Goal: Information Seeking & Learning: Learn about a topic

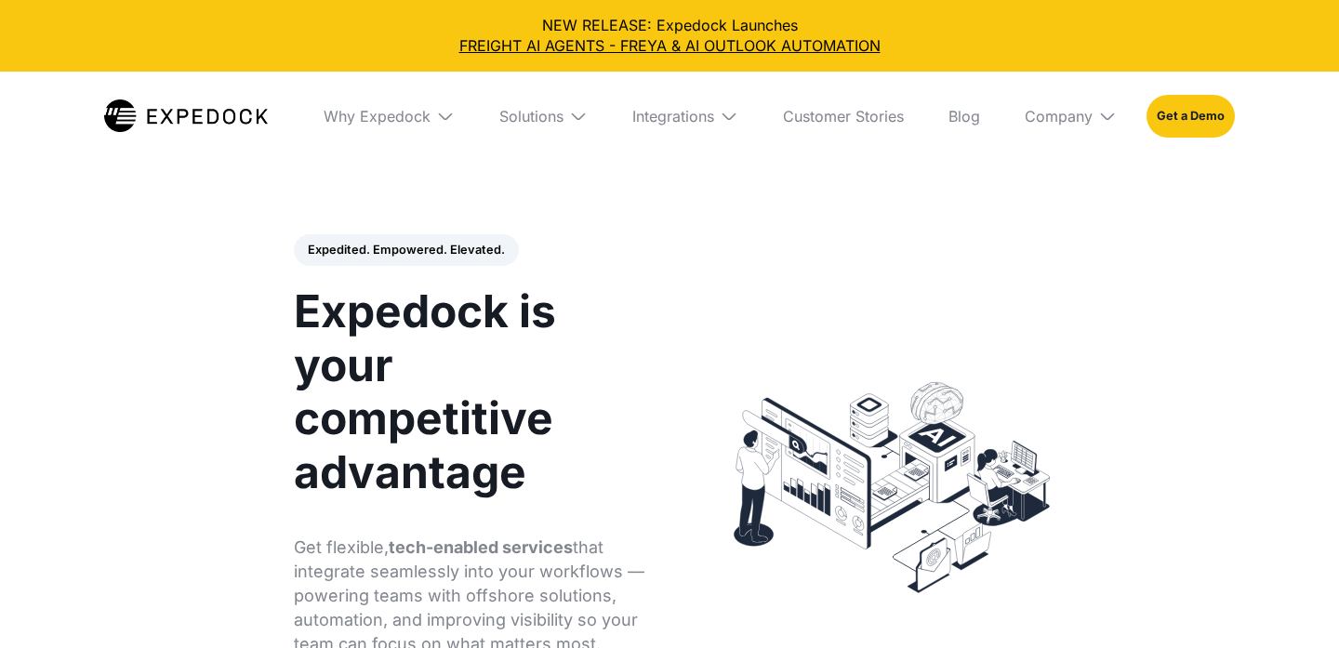
select select
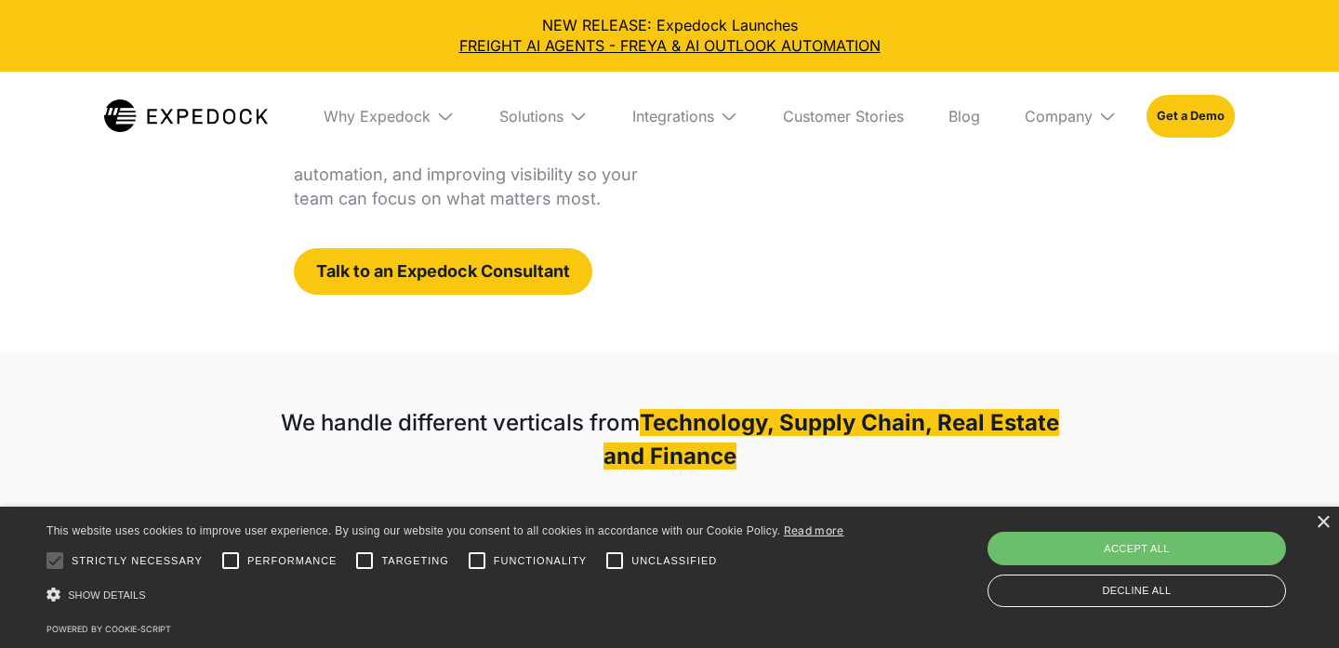
scroll to position [446, 0]
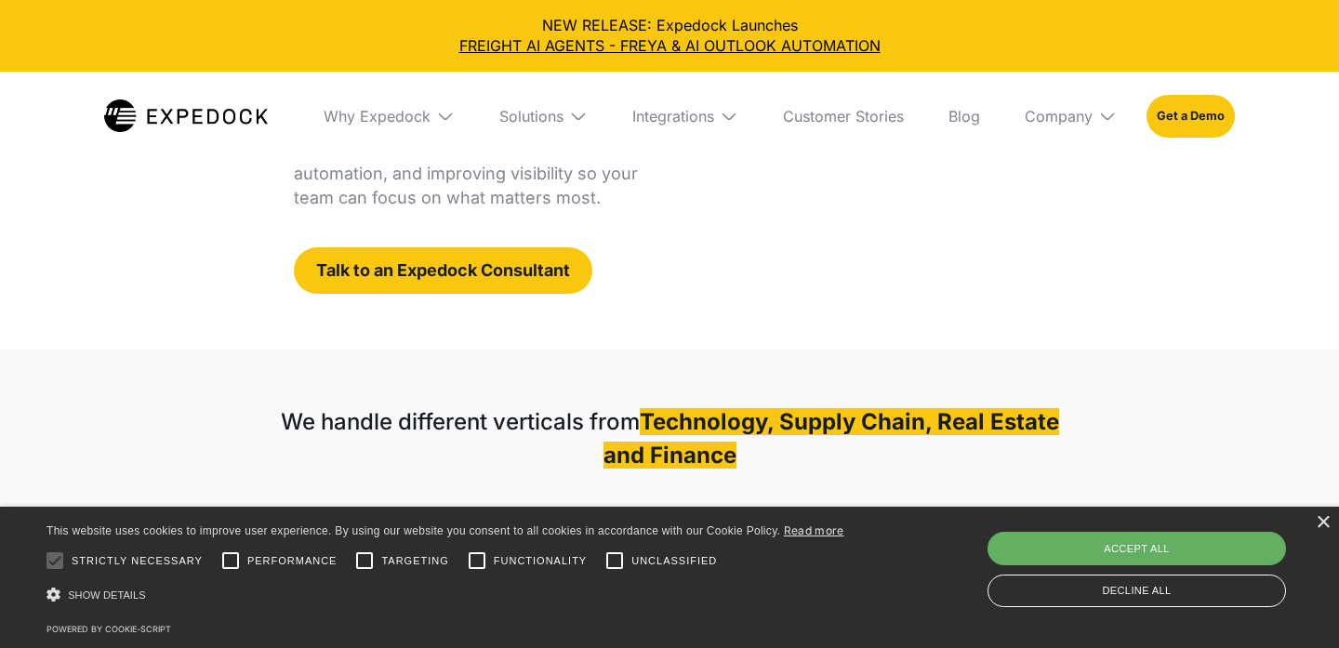
click at [1023, 558] on div "Accept all" at bounding box center [1136, 548] width 298 height 33
checkbox input "true"
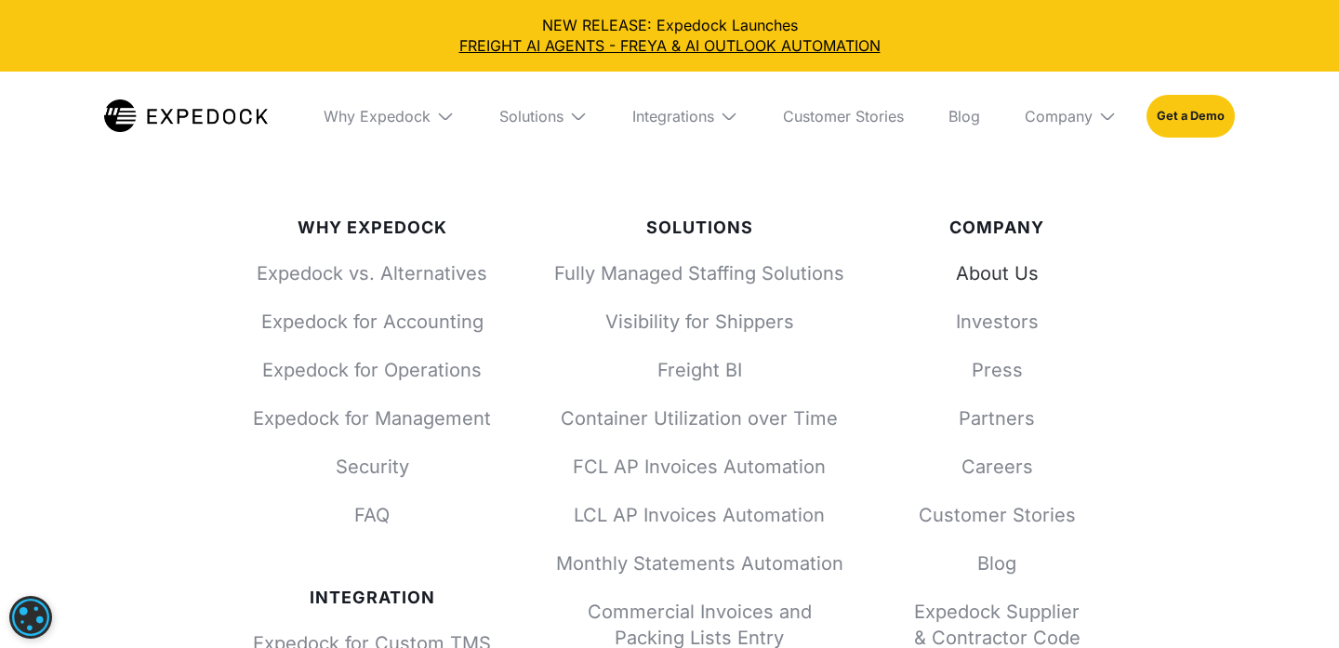
scroll to position [6777, 0]
click at [984, 273] on link "About Us" at bounding box center [996, 273] width 178 height 26
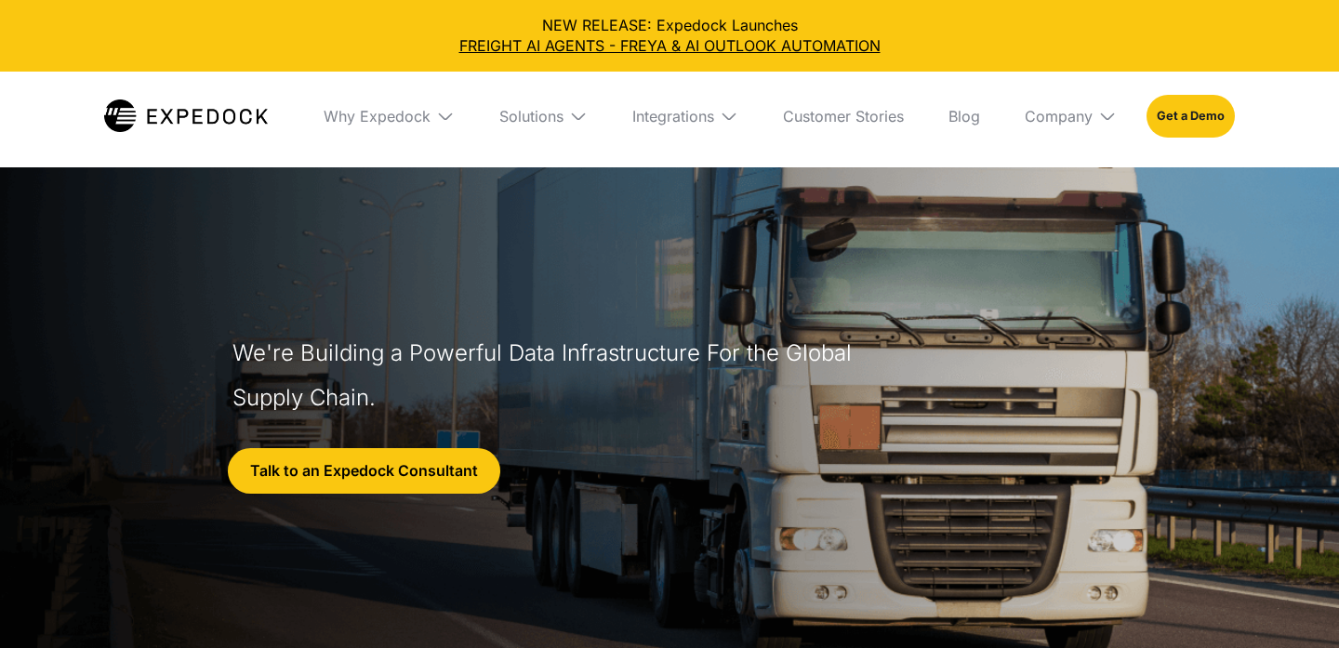
select select
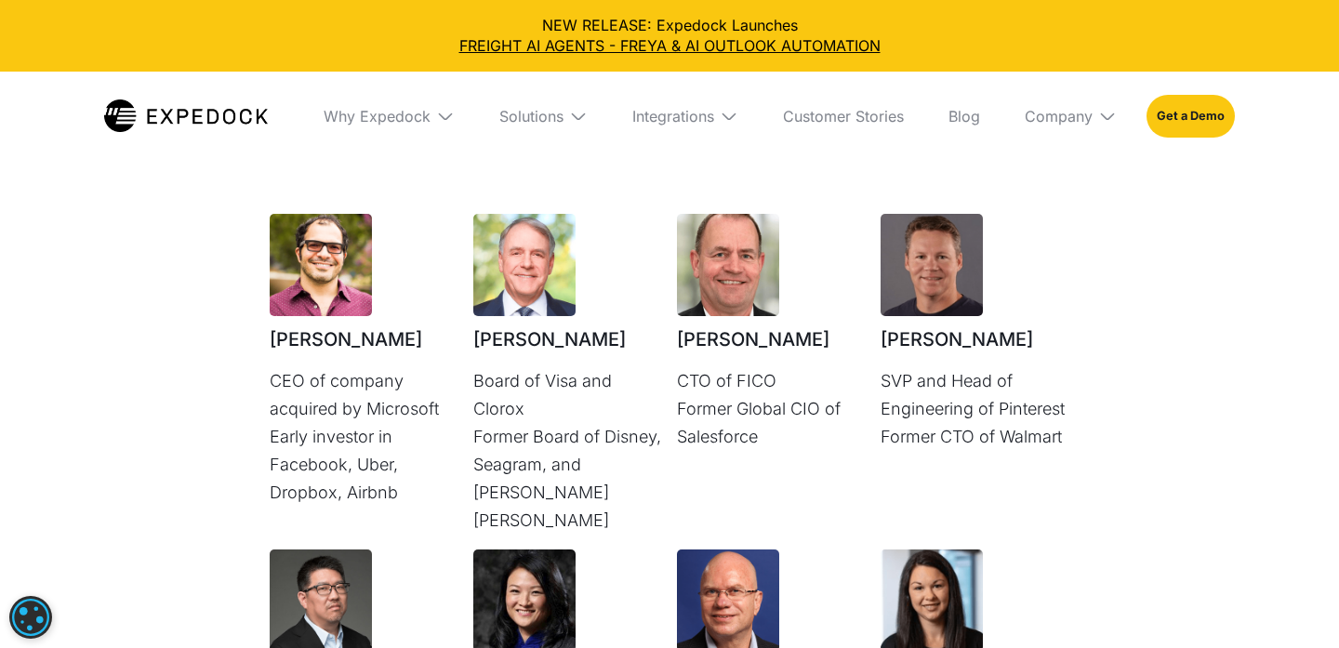
scroll to position [4804, 0]
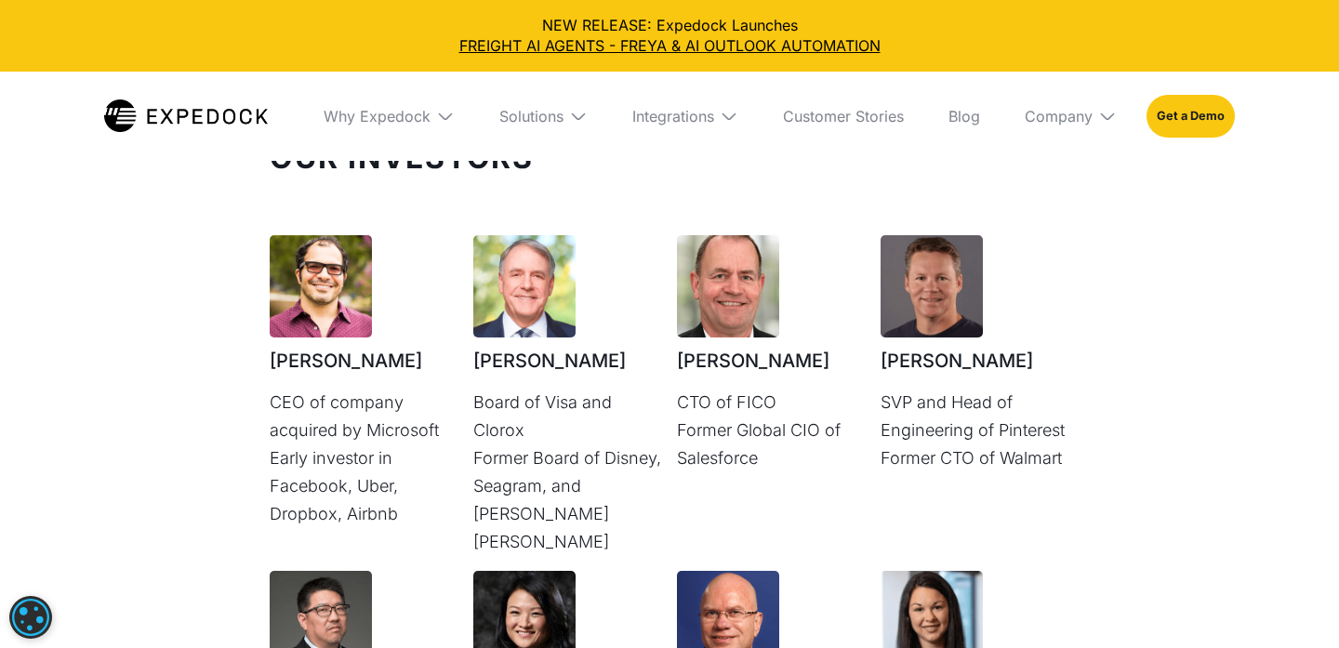
click at [1274, 314] on div "Our Investors [PERSON_NAME] CEO of company acquired by Microsoft Early investor…" at bounding box center [669, 554] width 1339 height 893
click at [191, 370] on div "Our Investors [PERSON_NAME] CEO of company acquired by Microsoft Early investor…" at bounding box center [669, 554] width 1339 height 893
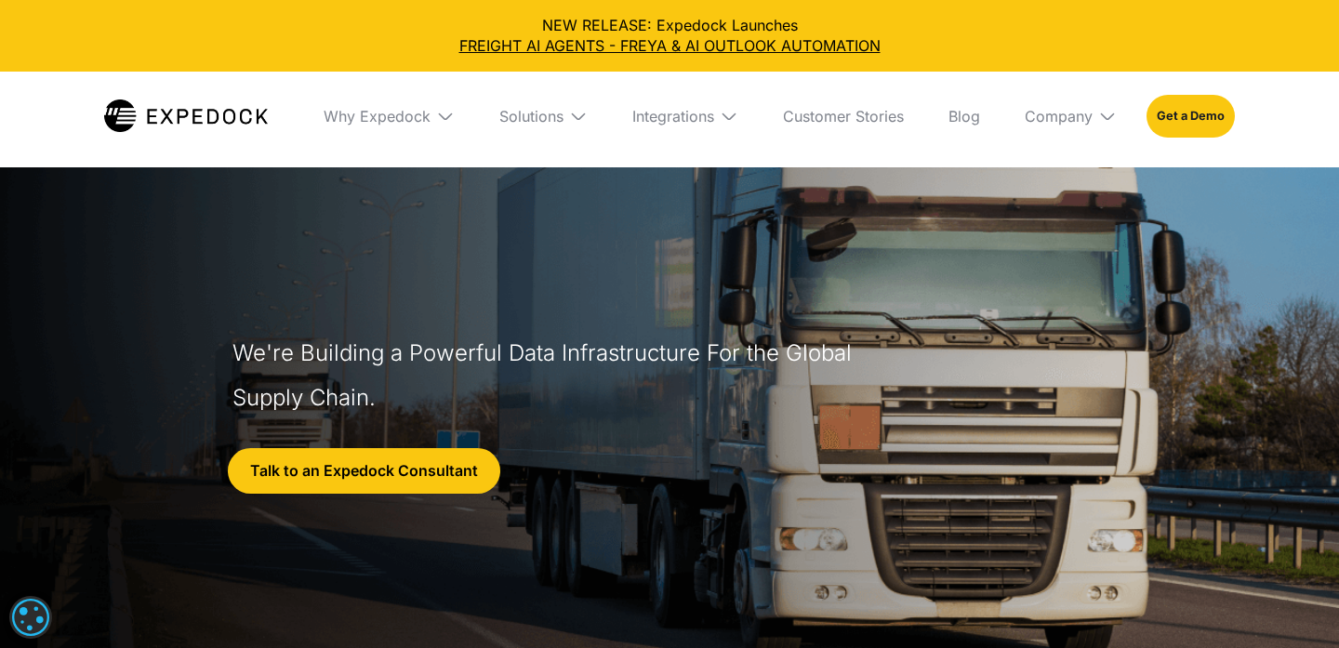
scroll to position [1, 0]
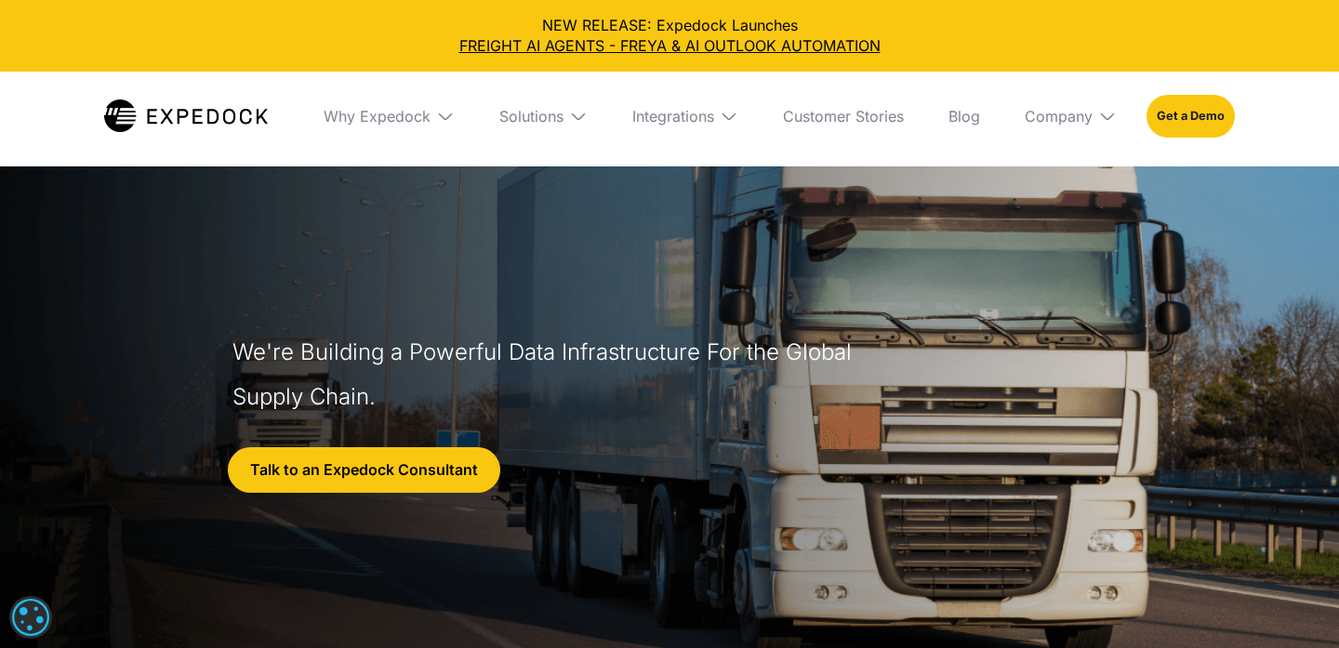
click at [719, 109] on div "Integrations" at bounding box center [685, 116] width 136 height 89
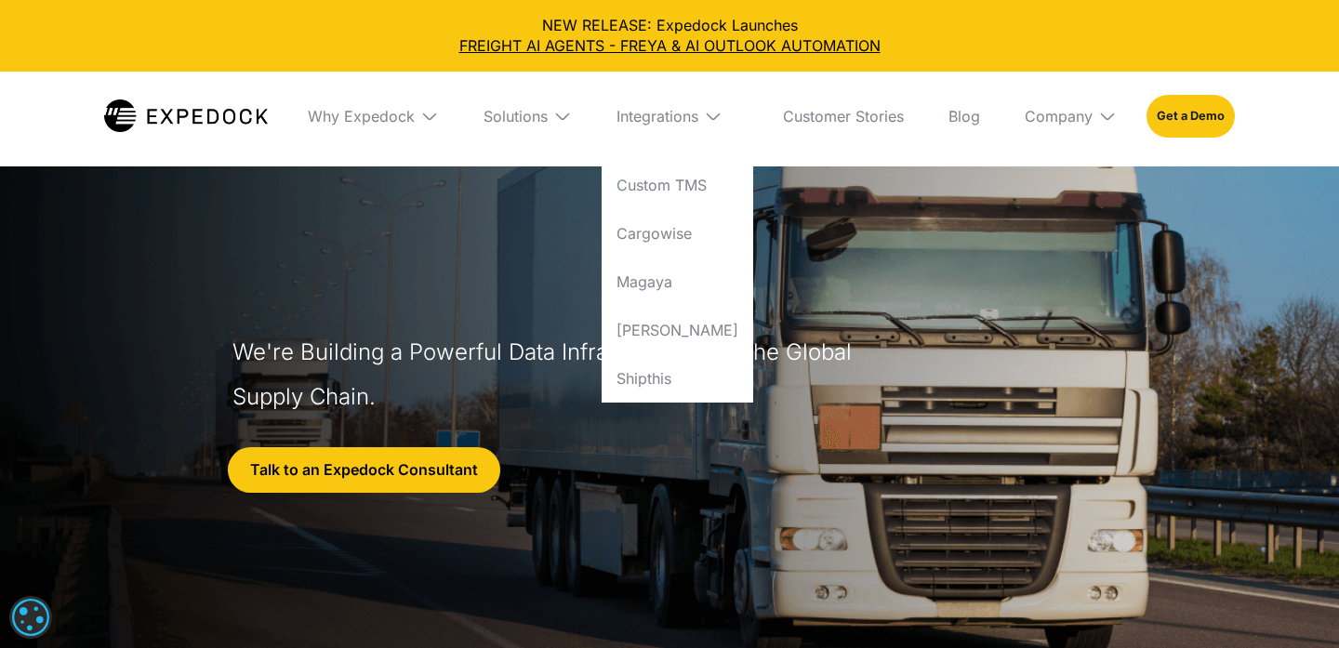
click at [873, 204] on header "We're Building a Powerful Data Infrastructure For the Global Supply Chain. Talk…" at bounding box center [669, 457] width 1339 height 583
